Goal: Information Seeking & Learning: Compare options

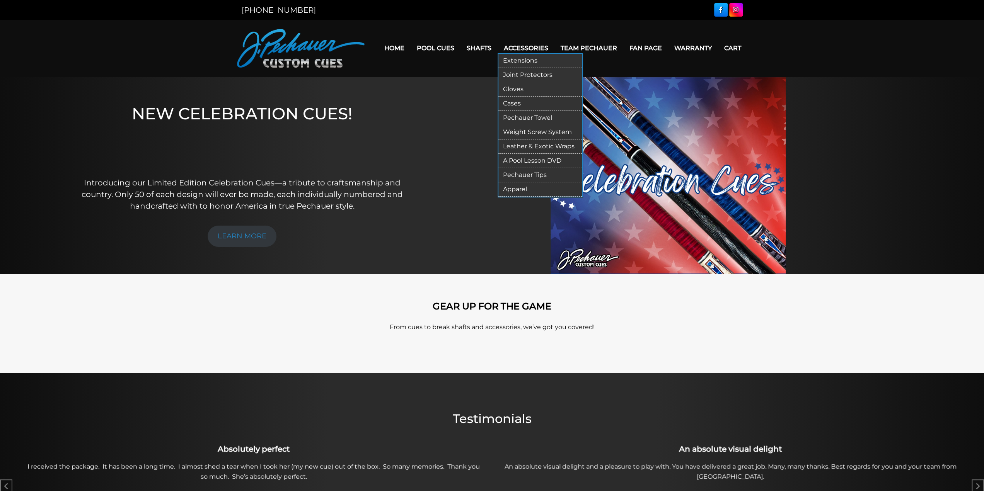
click at [514, 106] on link "Cases" at bounding box center [540, 104] width 84 height 14
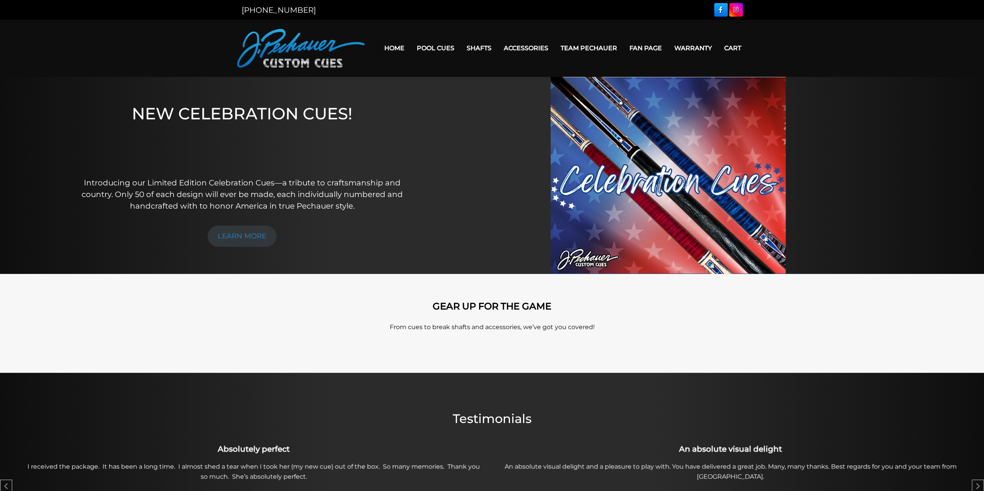
drag, startPoint x: 380, startPoint y: 150, endPoint x: 361, endPoint y: 161, distance: 21.8
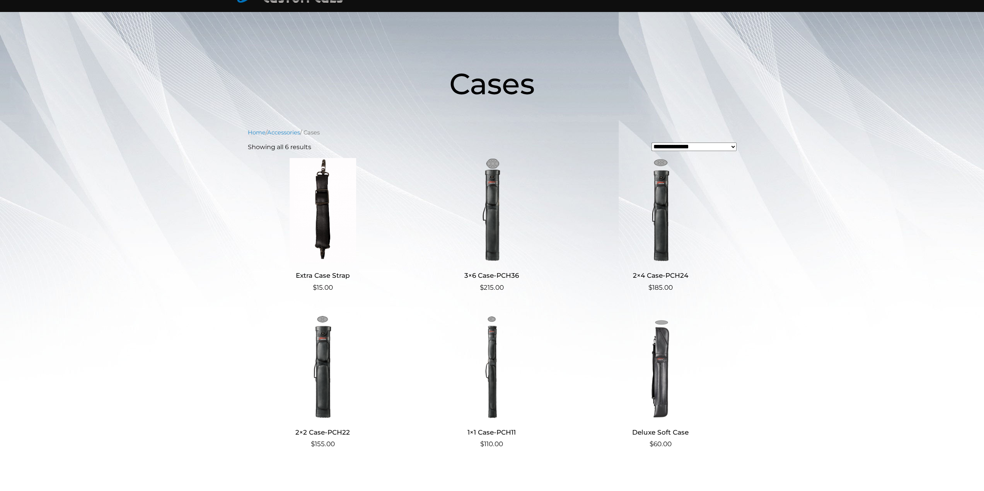
scroll to position [64, 0]
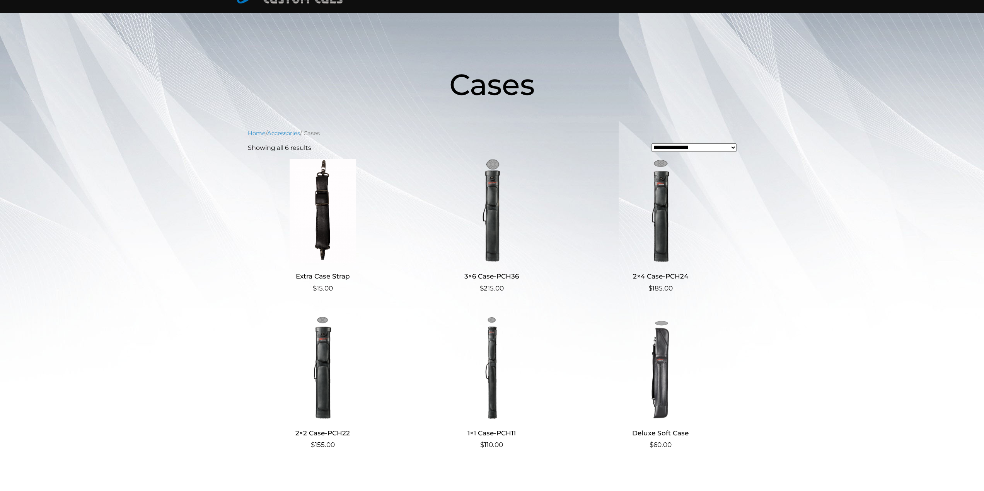
click at [322, 370] on img at bounding box center [323, 367] width 150 height 104
click at [661, 218] on img at bounding box center [660, 211] width 150 height 104
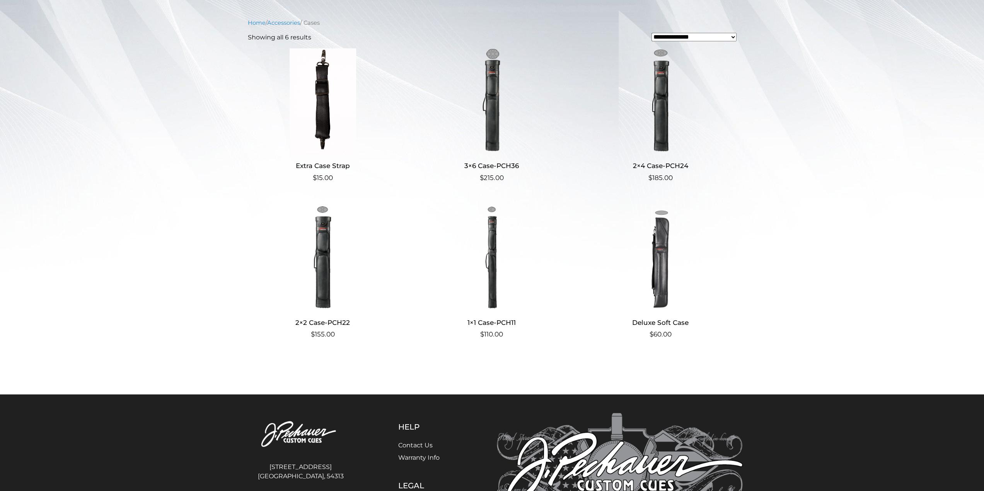
scroll to position [0, 0]
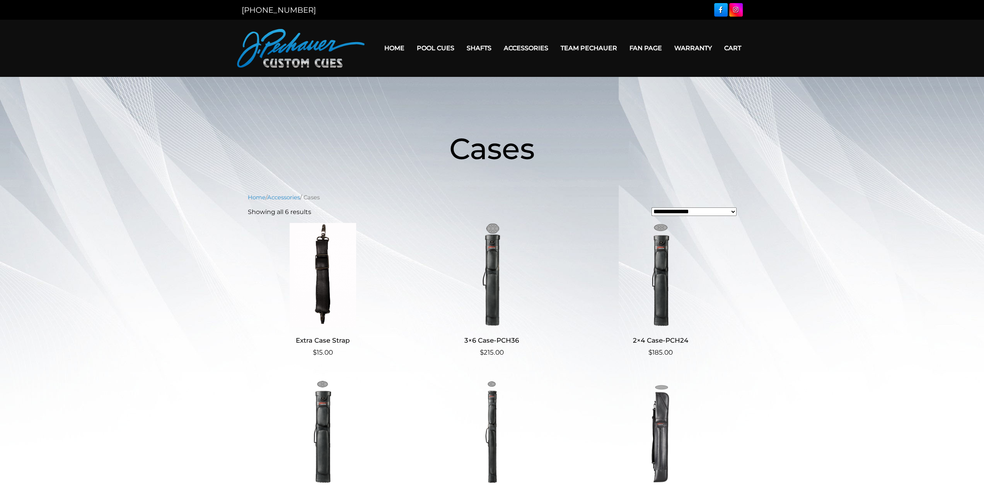
drag, startPoint x: 571, startPoint y: 80, endPoint x: 577, endPoint y: 80, distance: 5.8
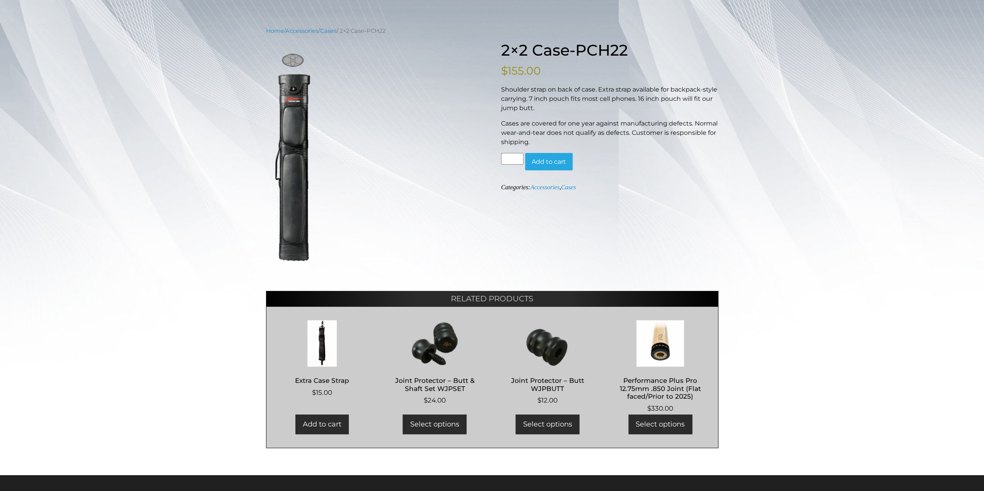
scroll to position [80, 0]
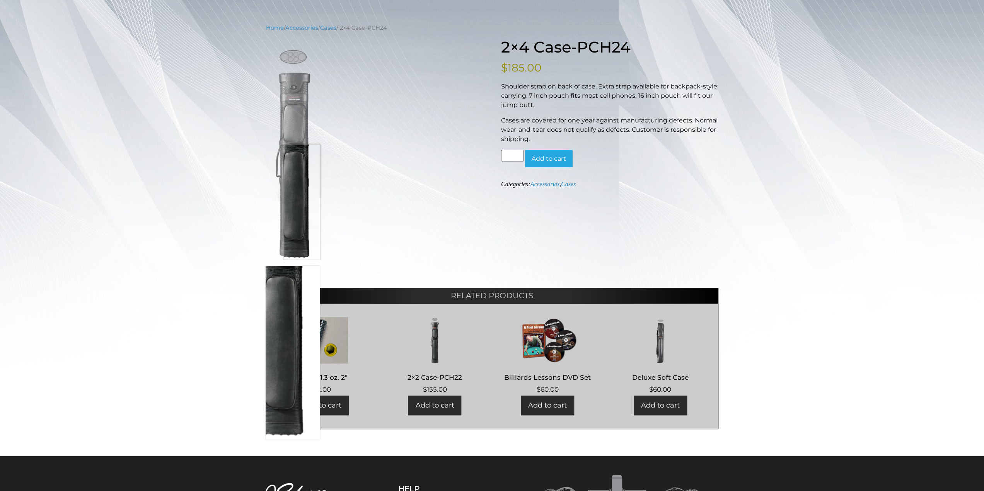
scroll to position [80, 0]
